Goal: Task Accomplishment & Management: Manage account settings

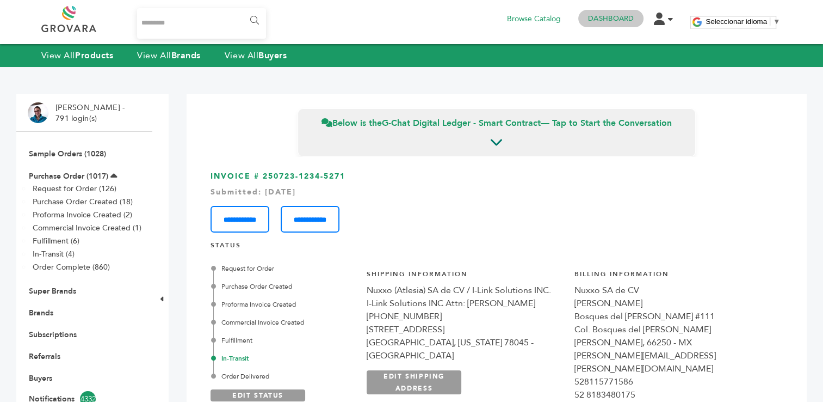
click at [607, 17] on link "Dashboard" at bounding box center [611, 19] width 46 height 10
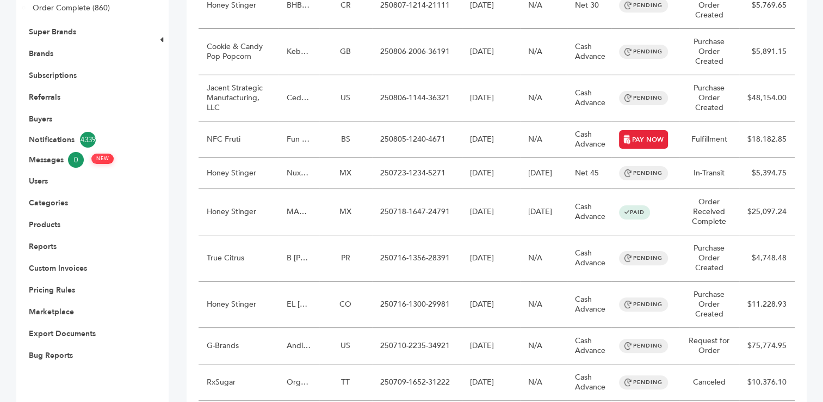
scroll to position [261, 0]
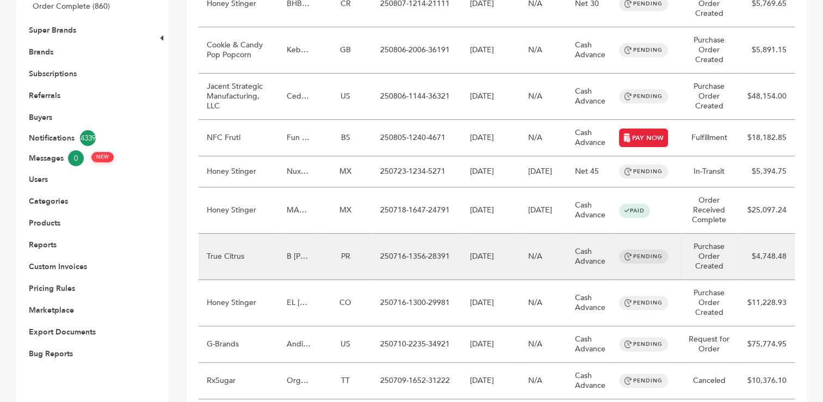
click at [440, 254] on td "250716-1356-28391" at bounding box center [417, 256] width 90 height 46
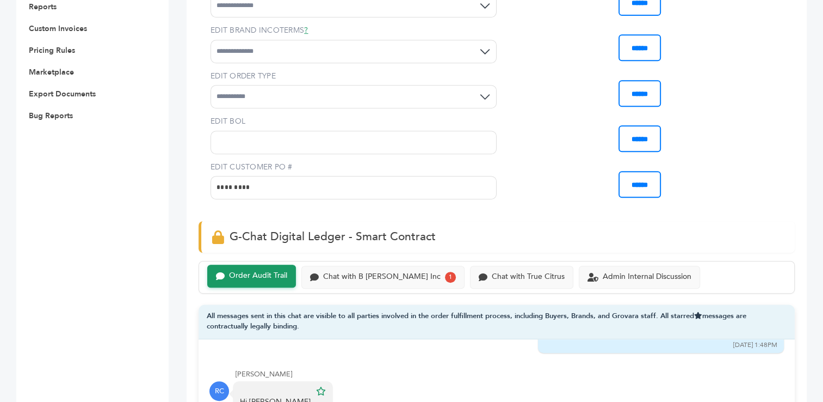
scroll to position [708, 0]
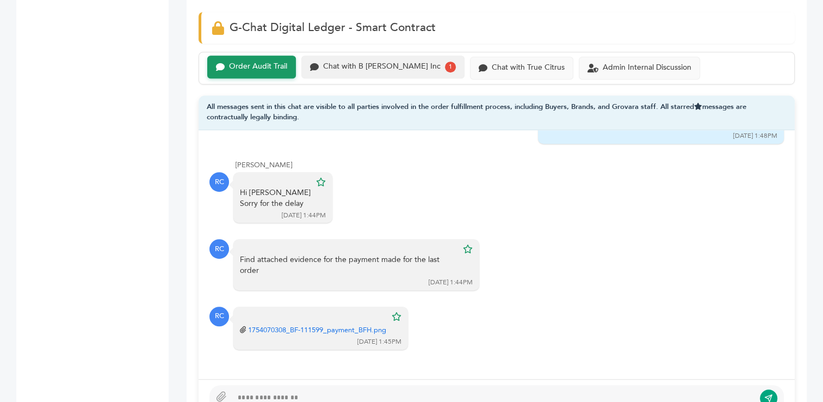
click at [354, 62] on div "Chat with B Fernandez Inc" at bounding box center [382, 66] width 118 height 9
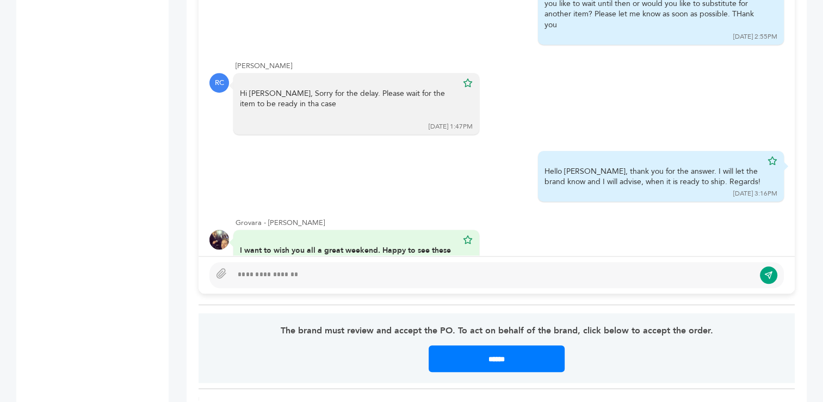
scroll to position [272, 0]
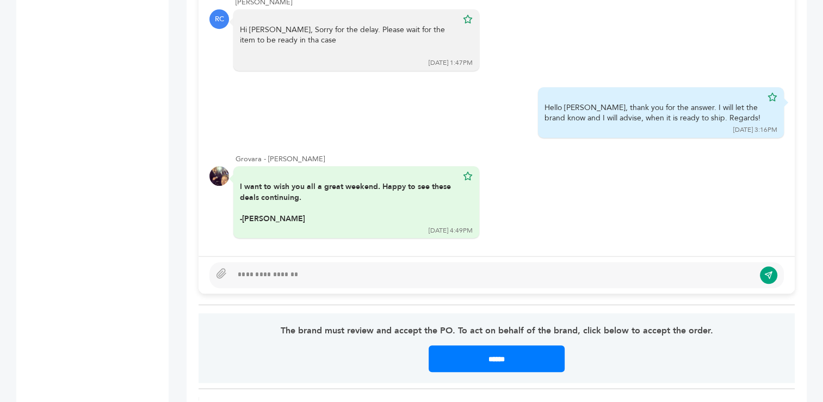
click at [291, 268] on div at bounding box center [493, 274] width 522 height 13
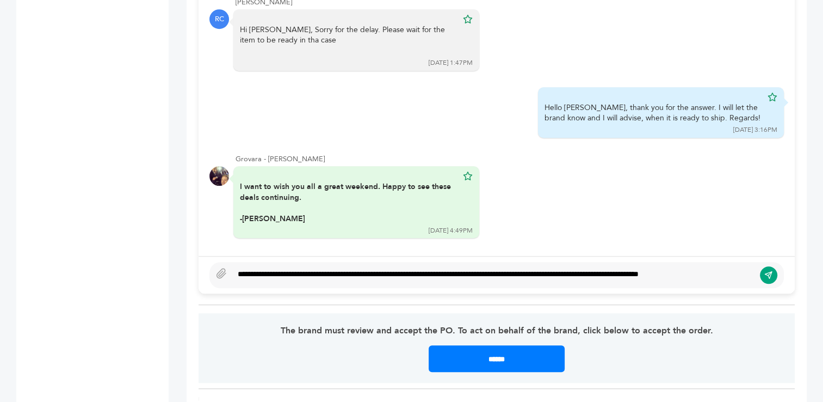
scroll to position [821, 0]
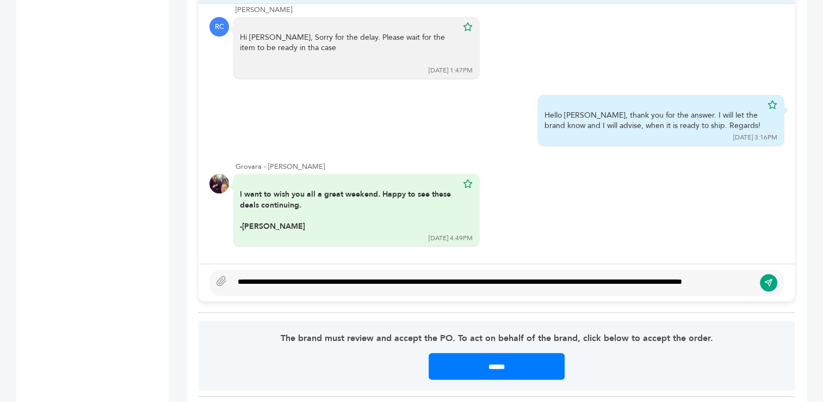
type textarea "**********"
click at [643, 276] on div "**********" at bounding box center [493, 282] width 522 height 13
click at [766, 279] on icon "submit" at bounding box center [768, 282] width 7 height 7
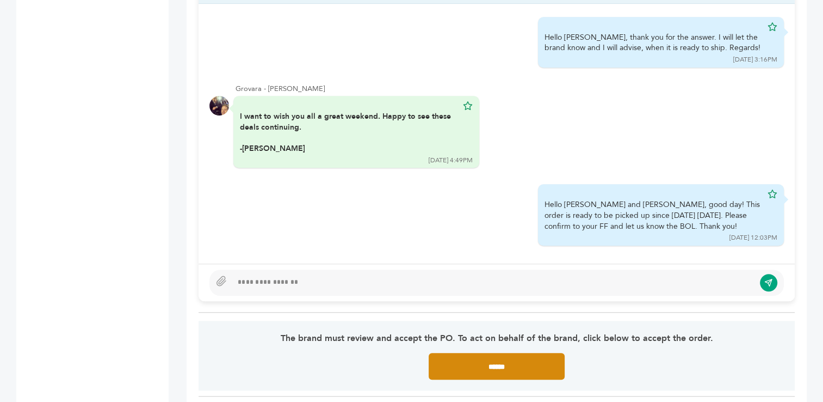
click at [490, 353] on input "******" at bounding box center [497, 366] width 136 height 27
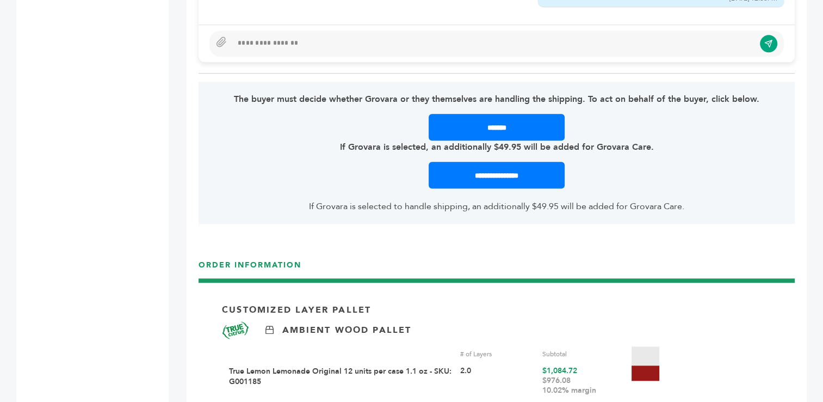
scroll to position [1064, 0]
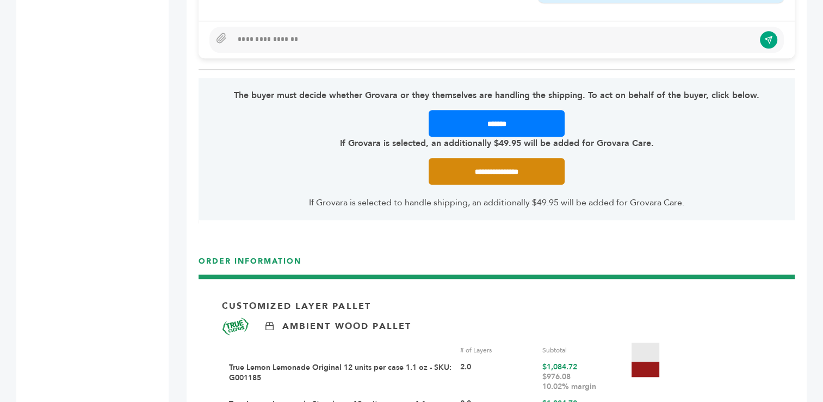
click at [501, 158] on input "**********" at bounding box center [497, 171] width 136 height 27
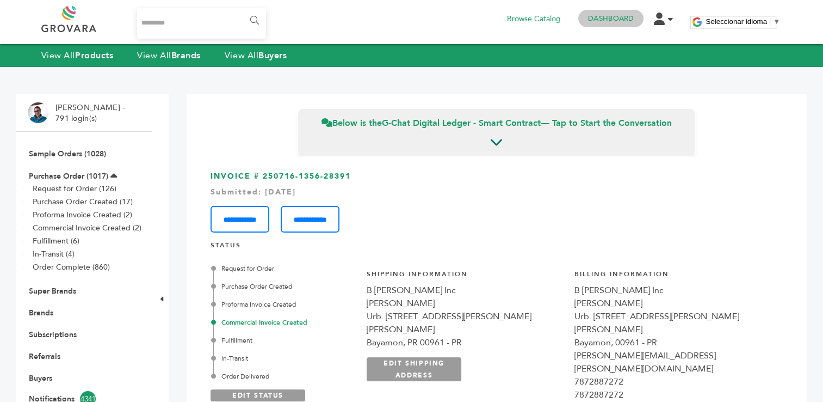
click at [605, 18] on link "Dashboard" at bounding box center [611, 19] width 46 height 10
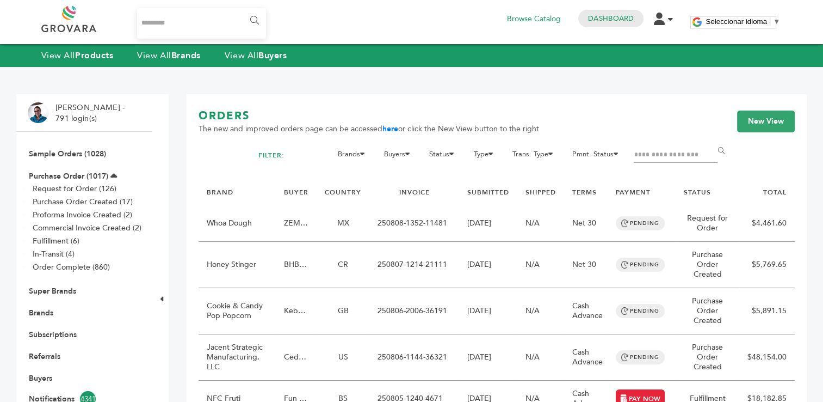
click at [649, 156] on input "Filter by keywords" at bounding box center [676, 154] width 84 height 15
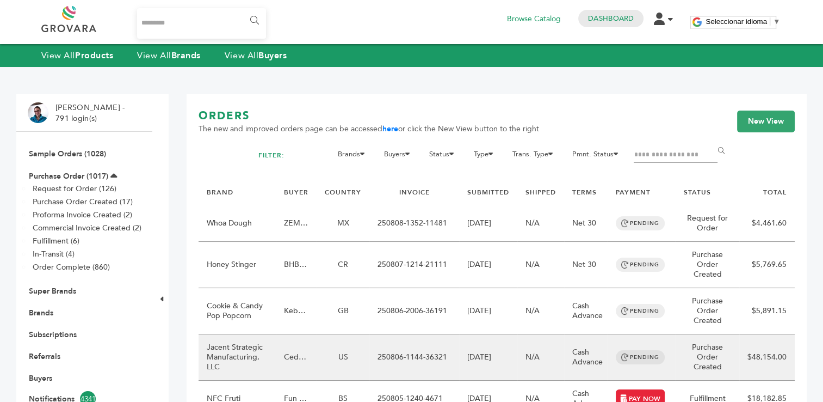
click at [391, 358] on td "250806-1144-36321" at bounding box center [415, 357] width 90 height 46
drag, startPoint x: 448, startPoint y: 356, endPoint x: 376, endPoint y: 356, distance: 72.4
click at [376, 356] on td "250806-1144-36321" at bounding box center [415, 357] width 90 height 46
copy td "250806-1144-36321"
drag, startPoint x: 226, startPoint y: 367, endPoint x: 205, endPoint y: 349, distance: 27.9
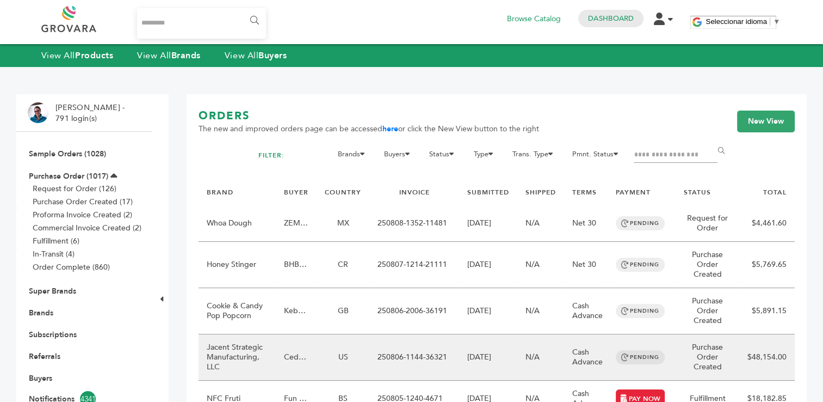
click at [205, 349] on td "Jacent Strategic Manufacturing, LLC" at bounding box center [237, 357] width 77 height 46
copy td "Jacent Strategic Manufacturing, LLC"
drag, startPoint x: 307, startPoint y: 368, endPoint x: 285, endPoint y: 349, distance: 29.3
click at [285, 349] on td "Cedar Basic Food" at bounding box center [296, 357] width 41 height 46
copy td "Cedar Basic Food"
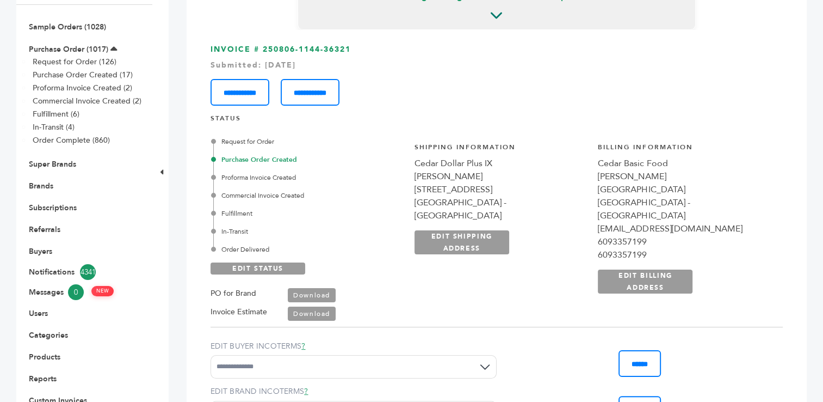
scroll to position [70, 0]
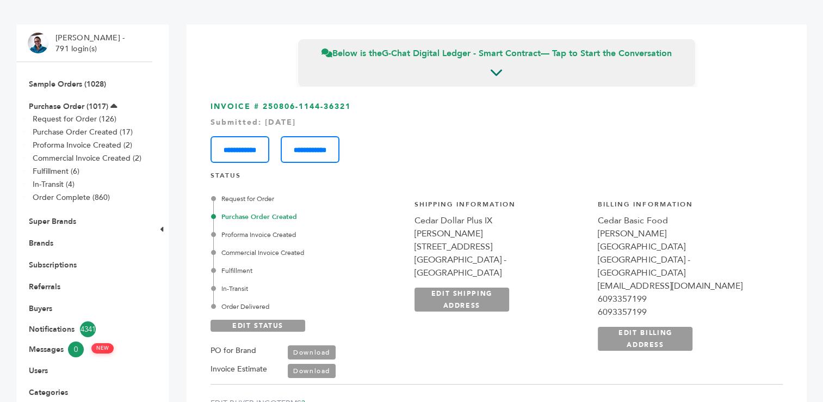
drag, startPoint x: 635, startPoint y: 260, endPoint x: 519, endPoint y: 223, distance: 121.9
click at [519, 223] on div "**********" at bounding box center [593, 281] width 380 height 190
copy div "Cedar Dollar Plus IX [PERSON_NAME] [STREET_ADDRESS]"
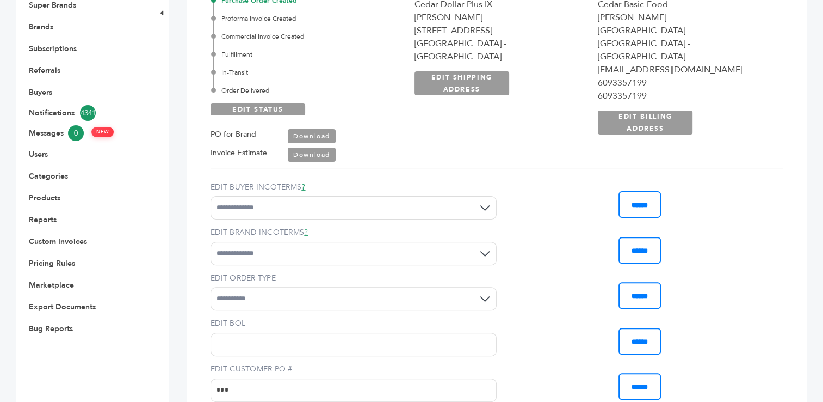
scroll to position [0, 0]
